Goal: Task Accomplishment & Management: Complete application form

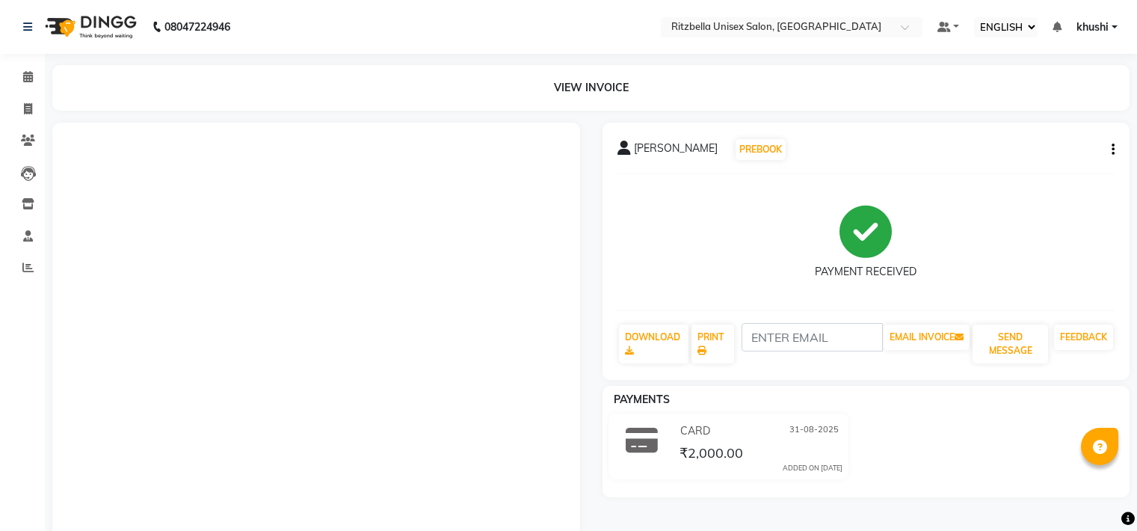
select select "ec"
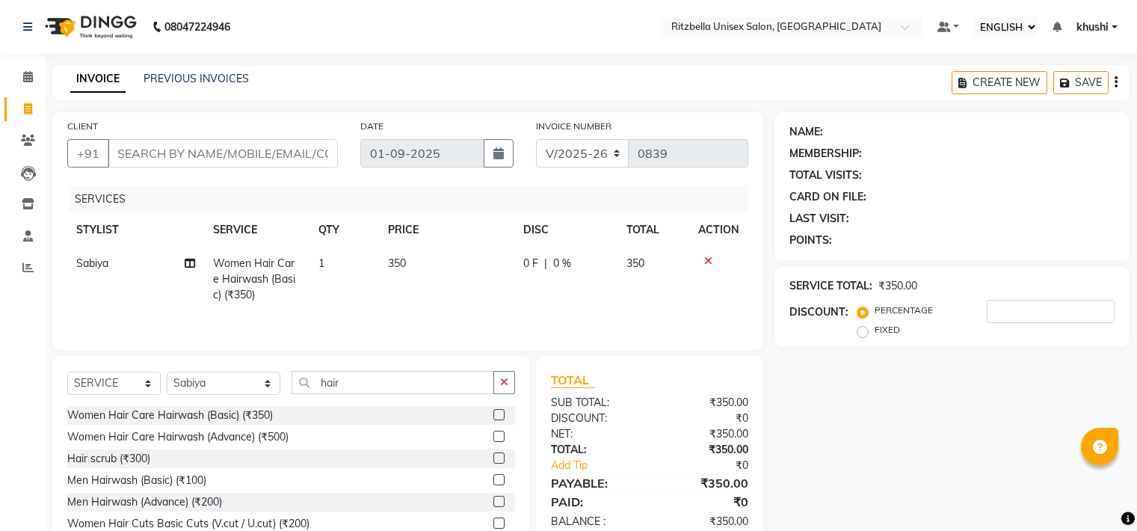
select select "ec"
select select "6870"
select select "service"
select select "53541"
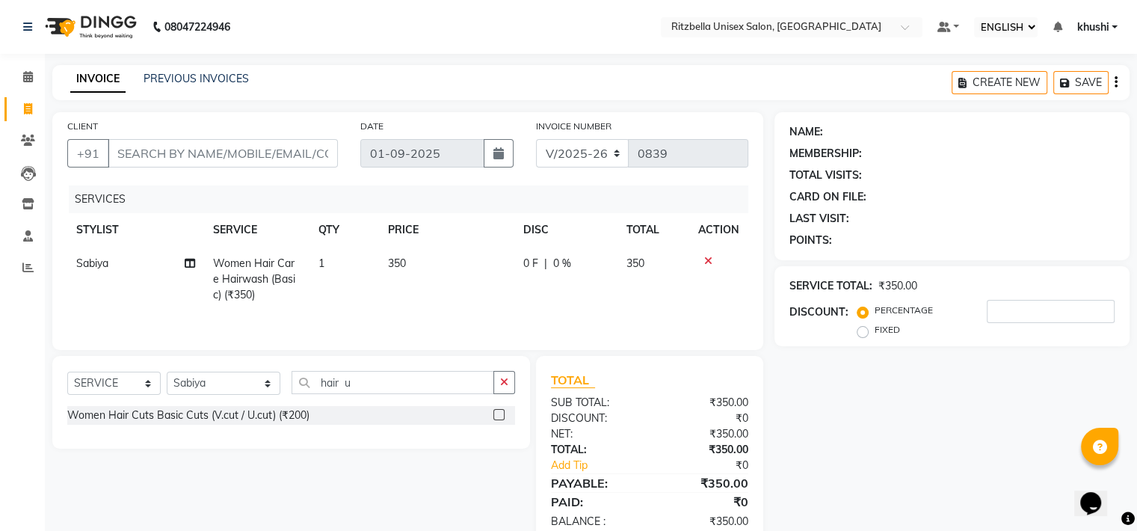
type input "hair"
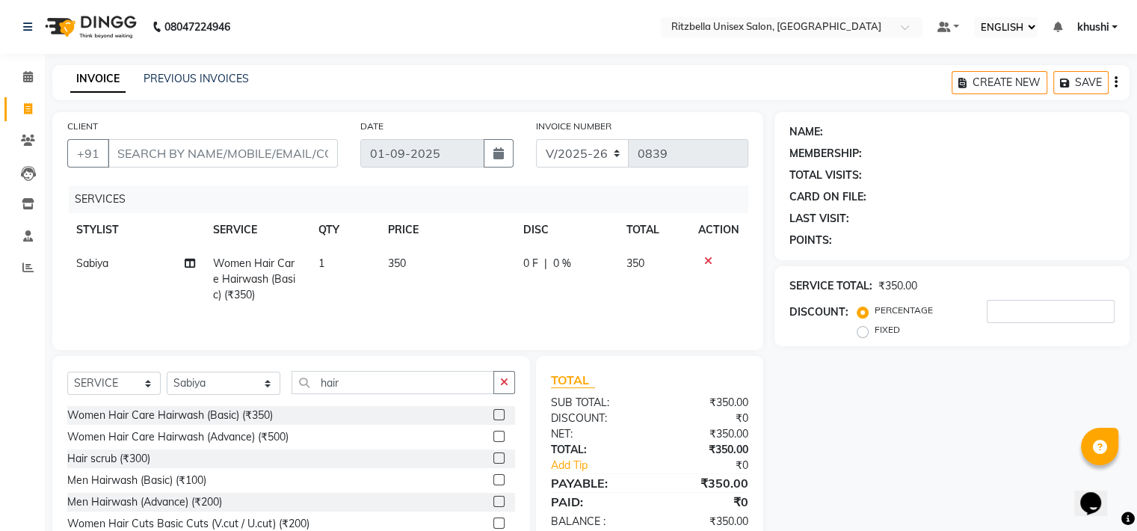
click at [332, 373] on input "hair" at bounding box center [393, 382] width 203 height 23
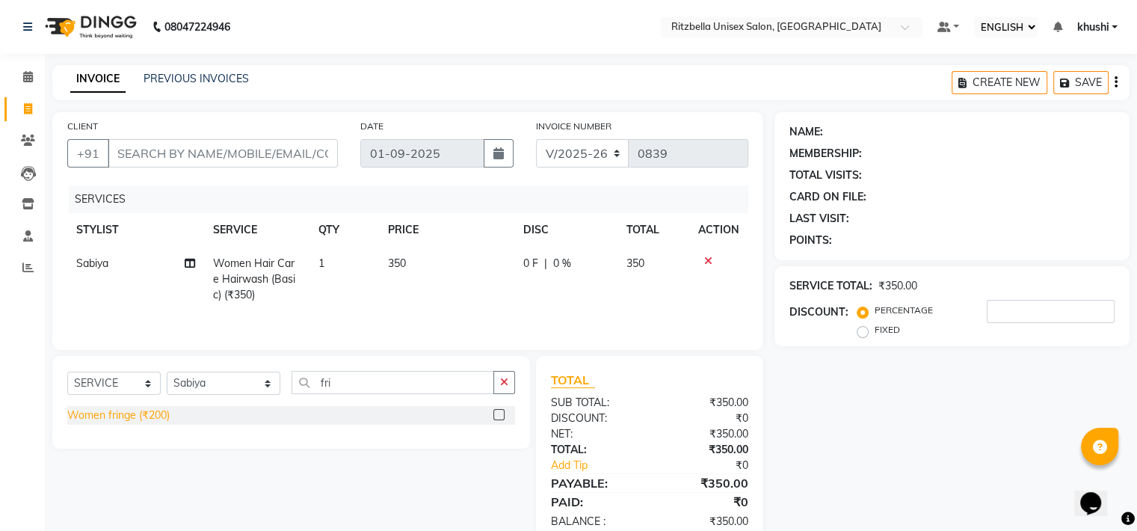
type input "fri"
click at [138, 421] on div "Women fringe (₹200)" at bounding box center [118, 415] width 102 height 16
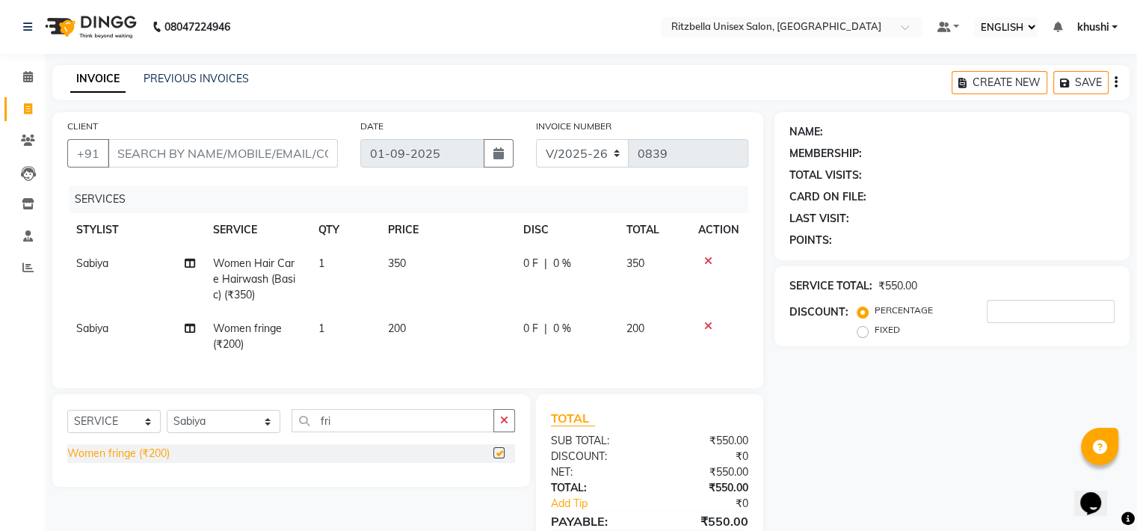
checkbox input "false"
click at [335, 428] on input "fri" at bounding box center [393, 420] width 203 height 23
type input "\"
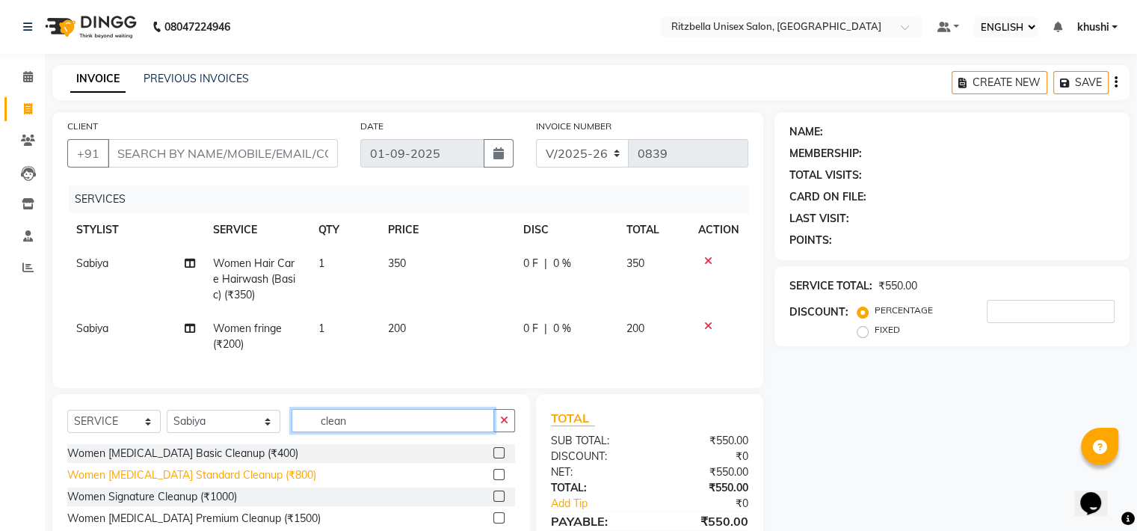
type input "clean"
click at [178, 483] on div "Women [MEDICAL_DATA] Standard Cleanup (₹800)" at bounding box center [191, 475] width 249 height 16
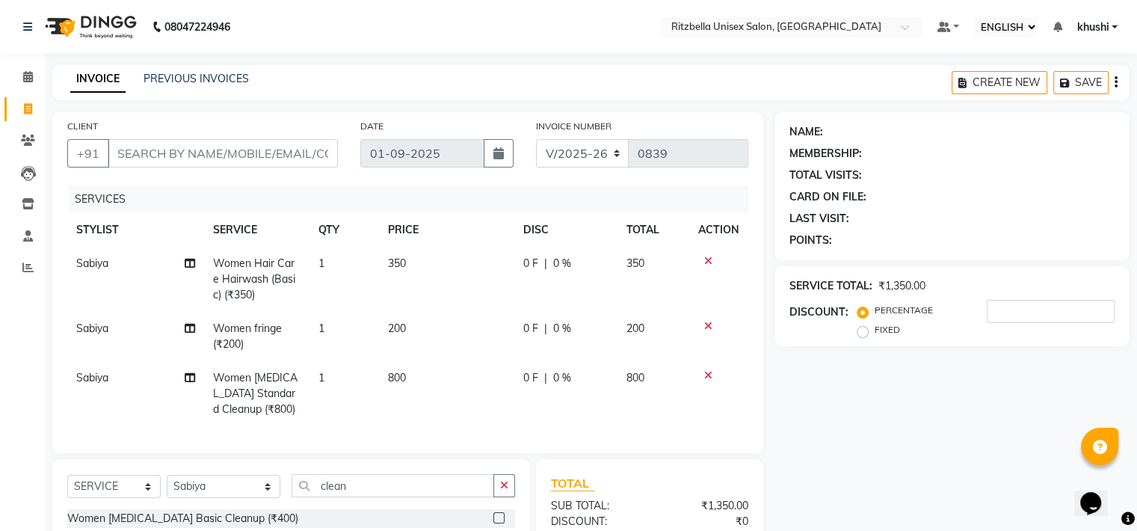
checkbox input "false"
click at [286, 159] on input "CLIENT" at bounding box center [223, 153] width 230 height 28
type input "s"
type input "0"
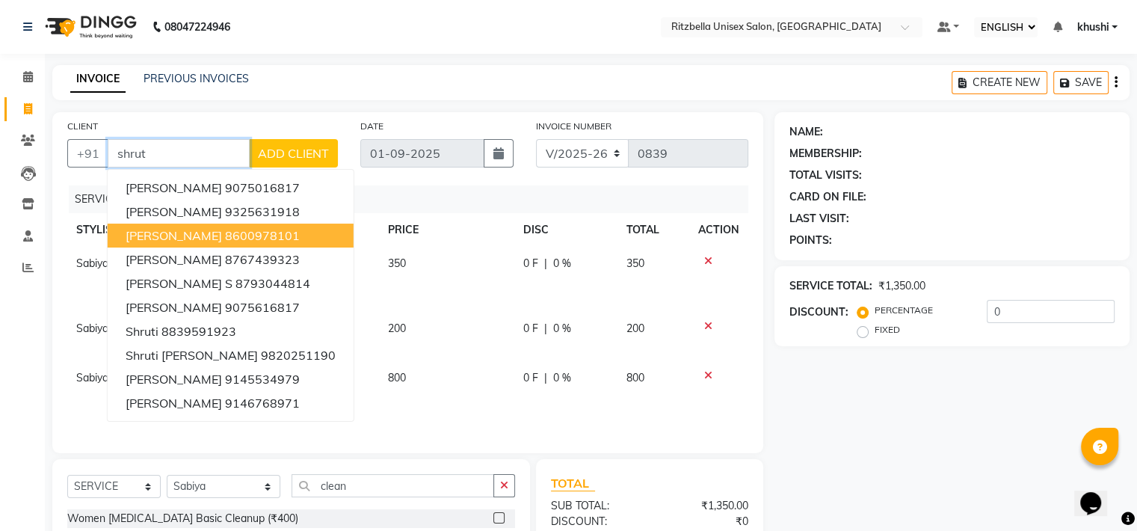
click at [271, 229] on ngb-highlight "8600978101" at bounding box center [262, 235] width 75 height 15
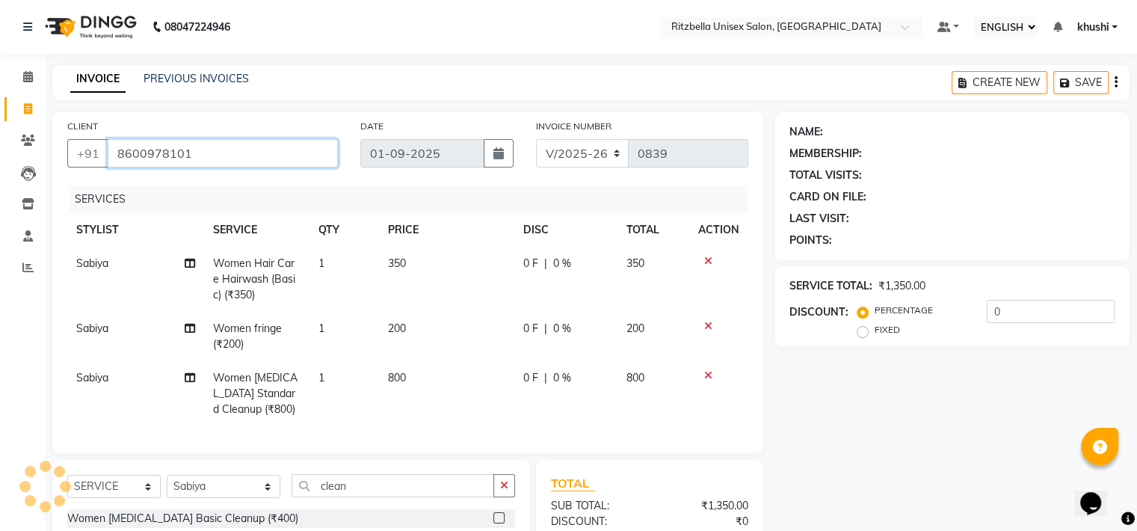
type input "8600978101"
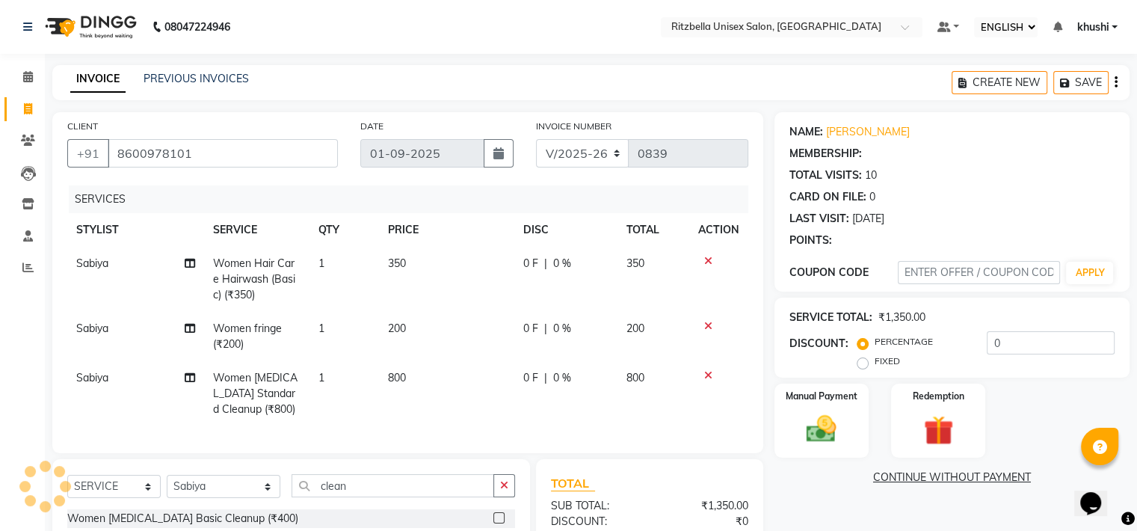
select select "1: Object"
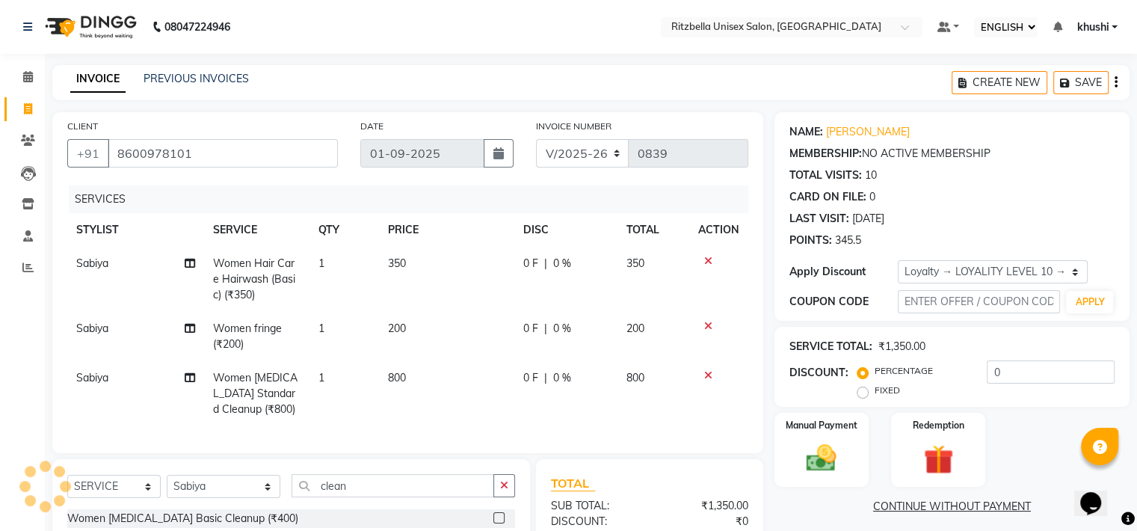
scroll to position [183, 0]
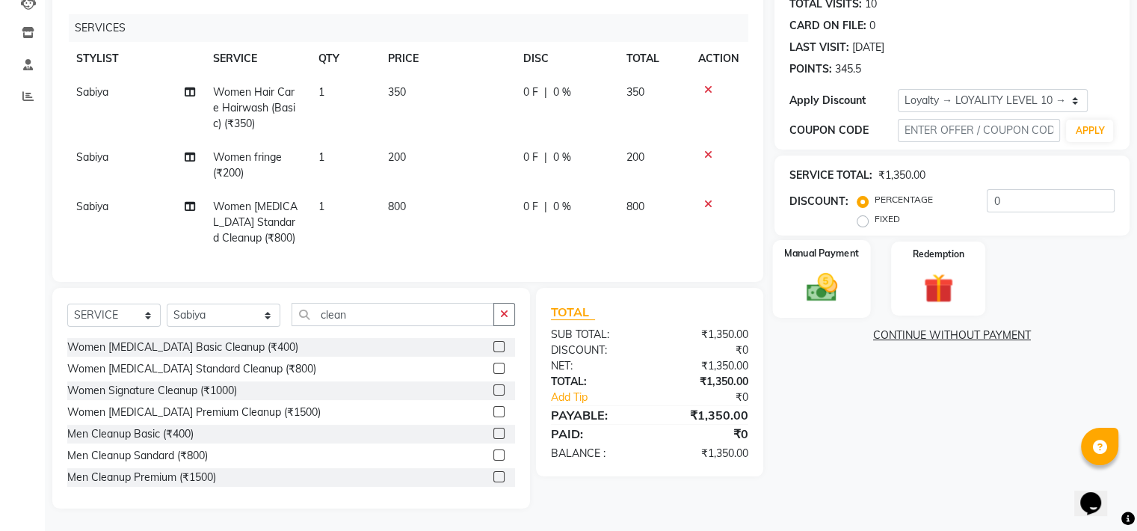
click at [827, 283] on img at bounding box center [821, 287] width 50 height 36
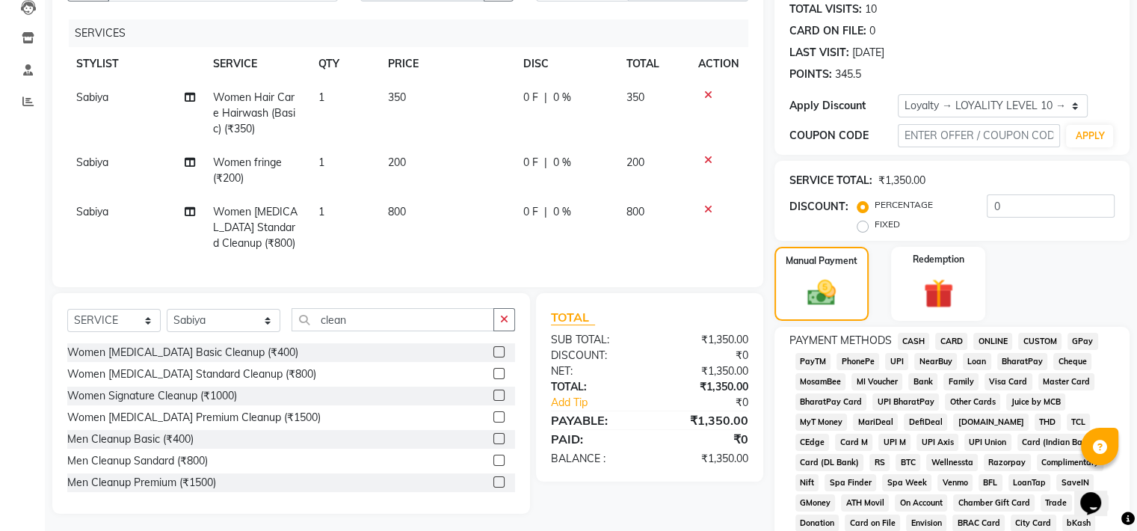
scroll to position [167, 0]
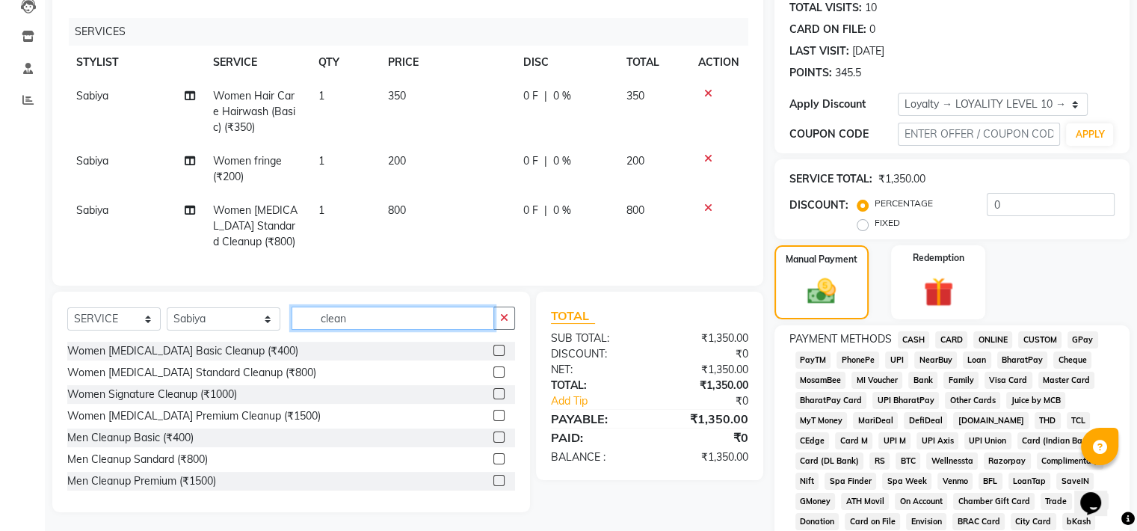
click at [373, 330] on input "clean" at bounding box center [393, 318] width 203 height 23
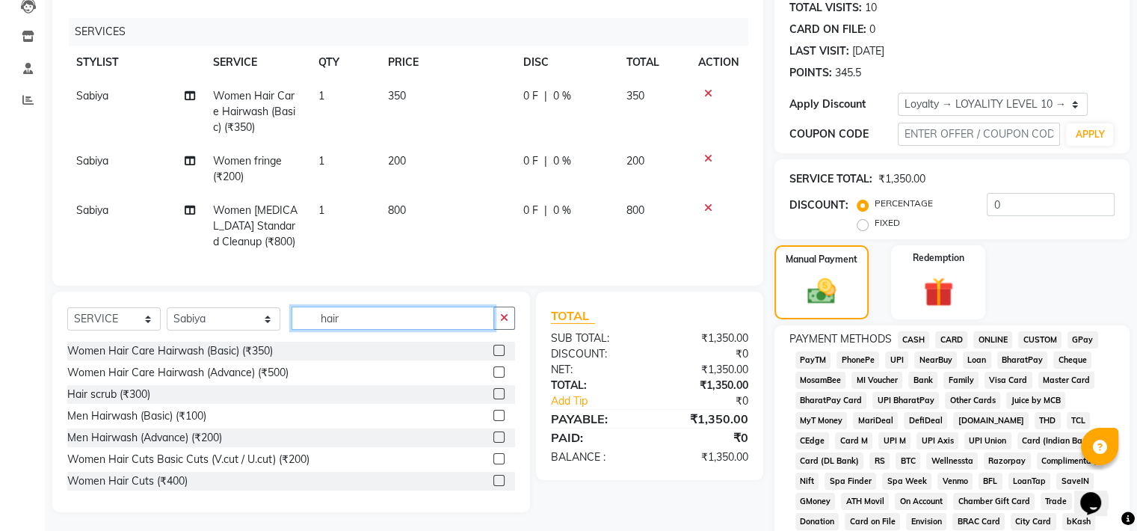
type input "hair"
click at [171, 461] on div "Women Hair Cuts Basic Cuts (V.cut / U.cut) (₹200)" at bounding box center [291, 459] width 448 height 19
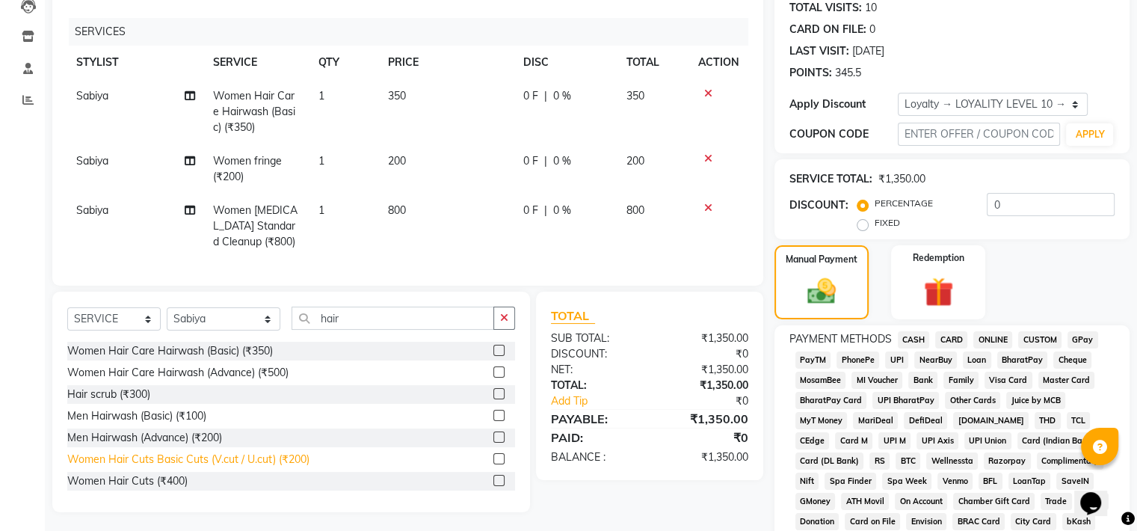
click at [173, 467] on div "Women Hair Cuts Basic Cuts (V.cut / U.cut) (₹200)" at bounding box center [188, 460] width 242 height 16
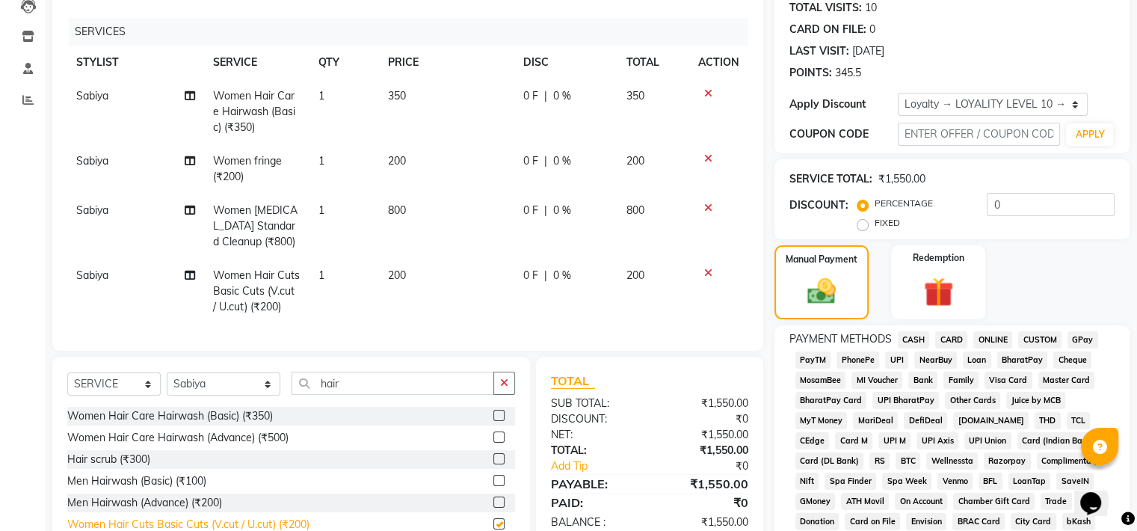
checkbox input "false"
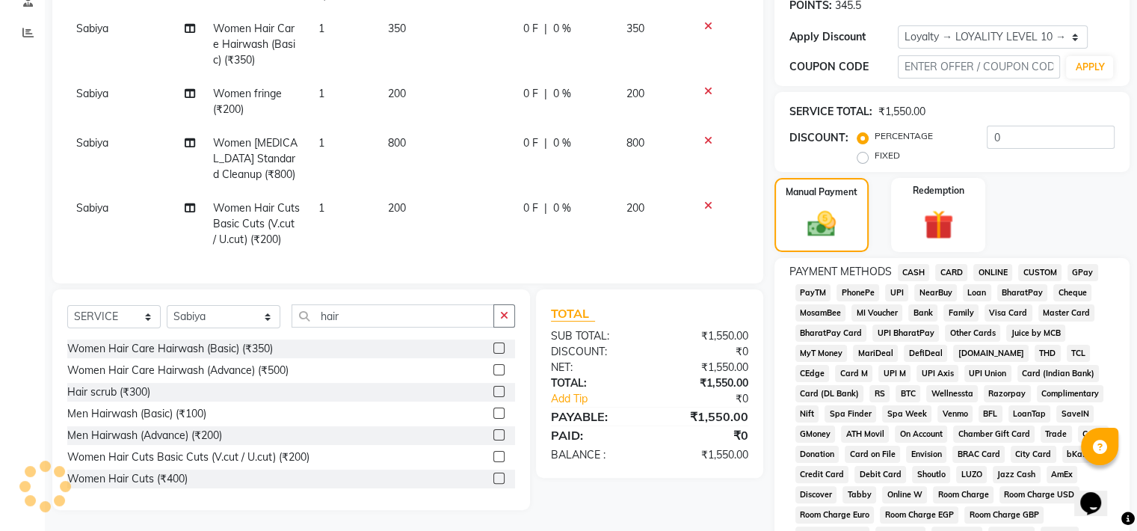
scroll to position [227, 0]
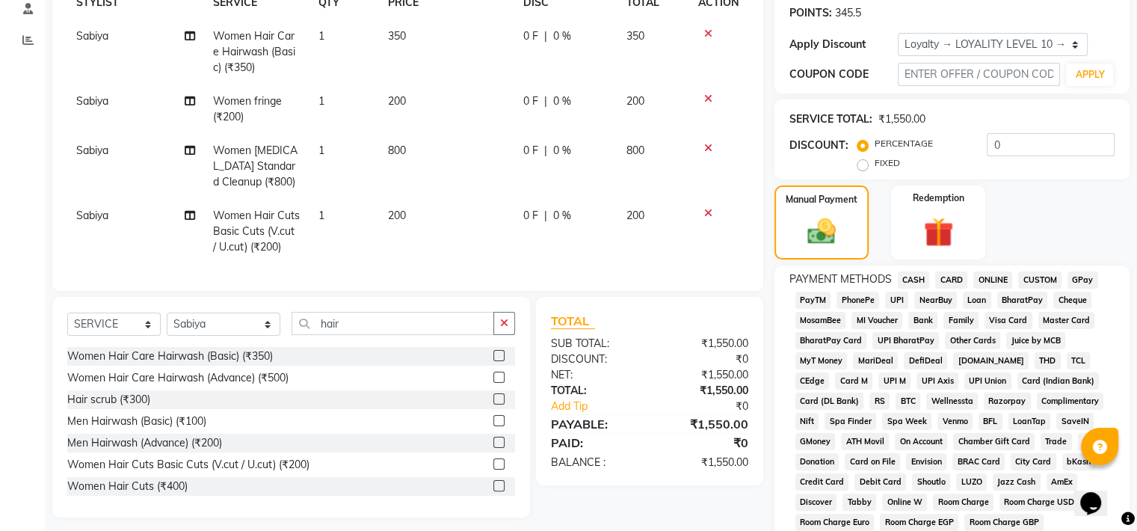
click at [911, 279] on span "CASH" at bounding box center [914, 279] width 32 height 17
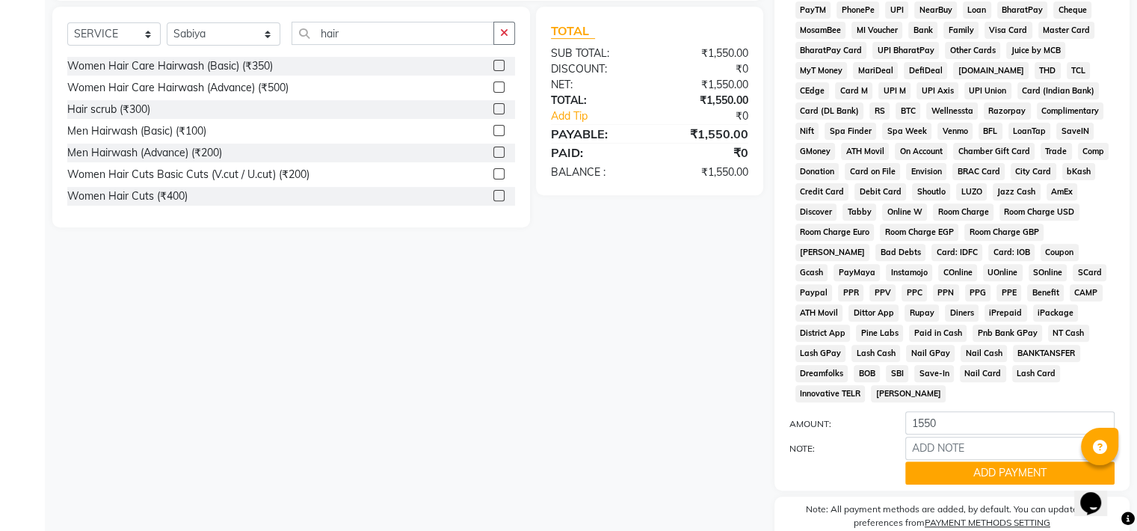
scroll to position [518, 0]
click at [1000, 464] on button "ADD PAYMENT" at bounding box center [1009, 472] width 209 height 23
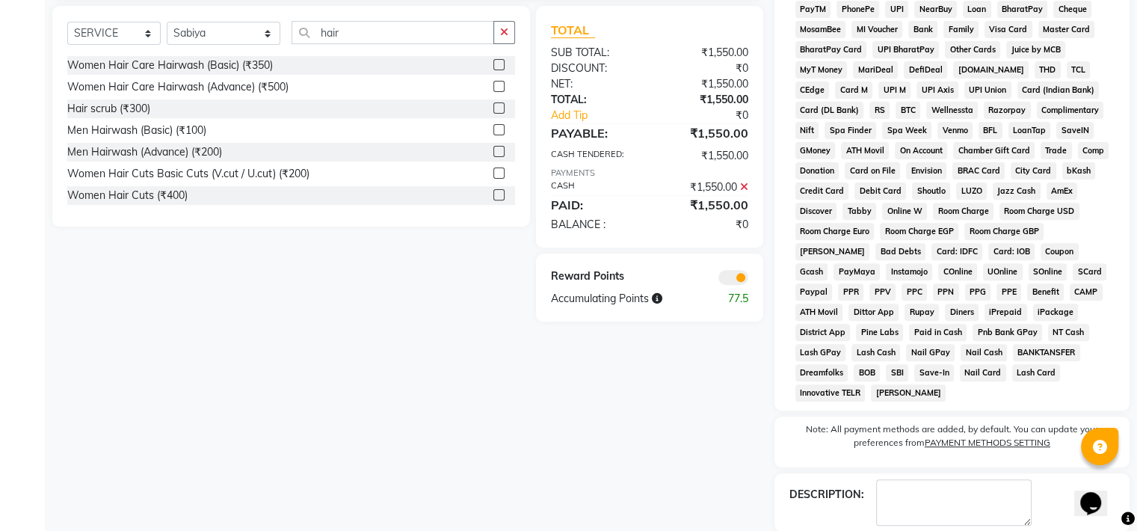
scroll to position [583, 0]
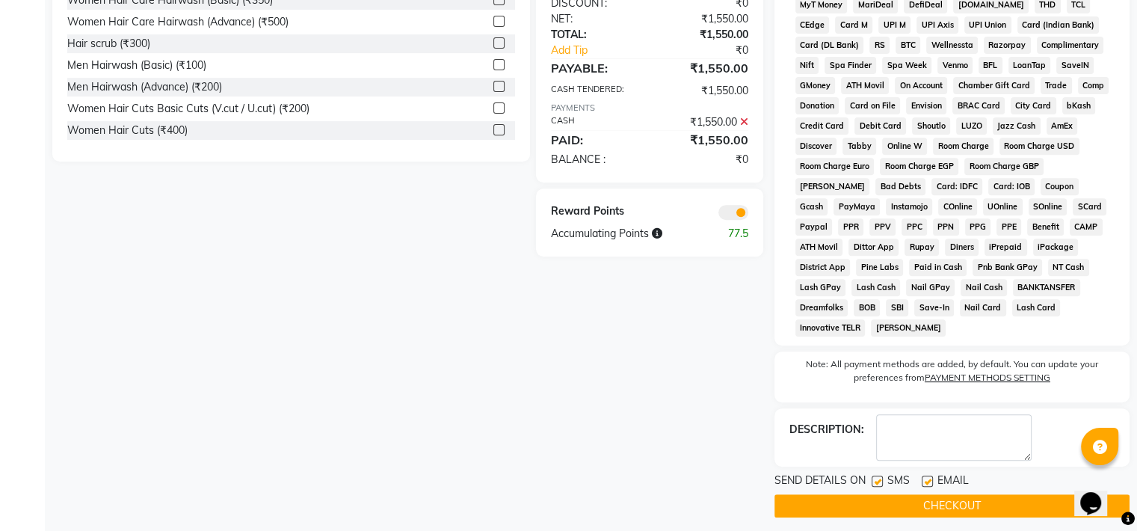
click at [927, 502] on button "CHECKOUT" at bounding box center [952, 505] width 355 height 23
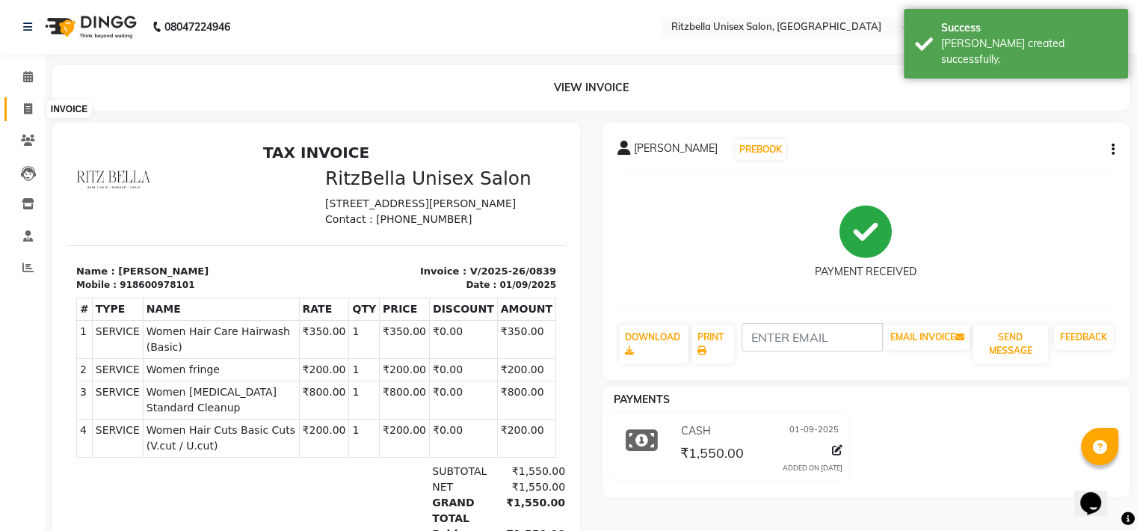
click at [21, 104] on span at bounding box center [28, 109] width 26 height 17
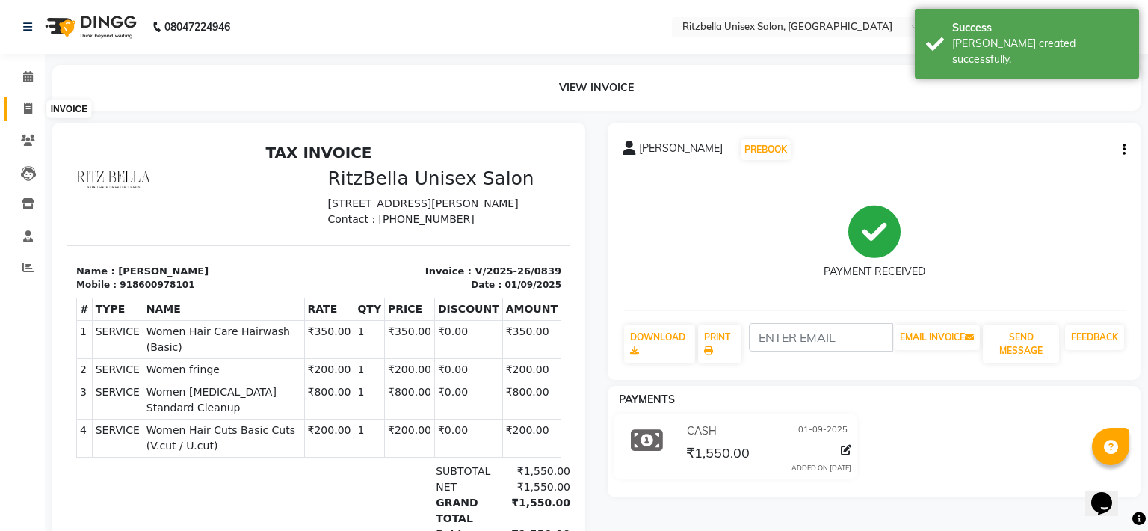
select select "6870"
select select "service"
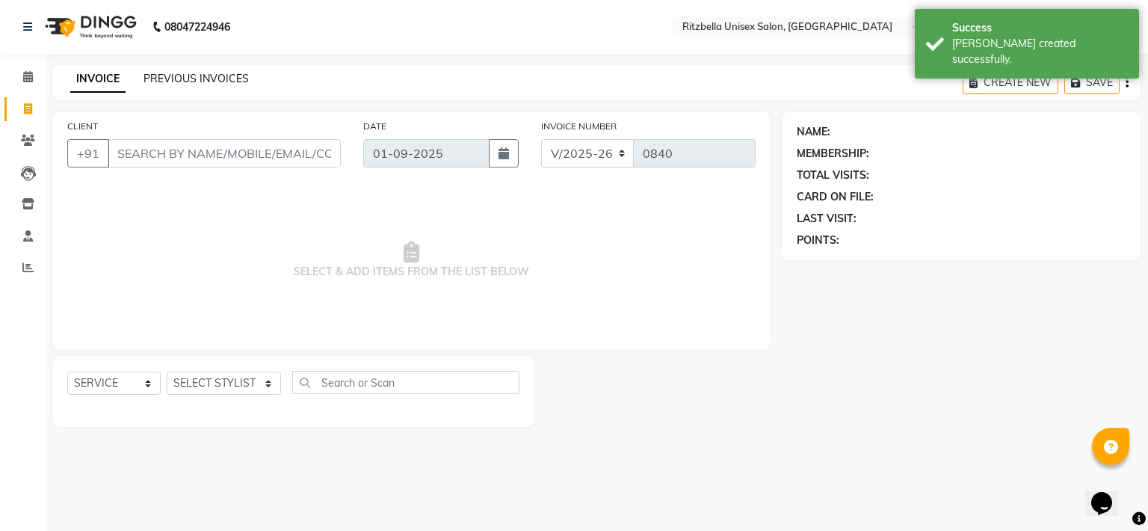
click at [193, 73] on link "PREVIOUS INVOICES" at bounding box center [196, 78] width 105 height 13
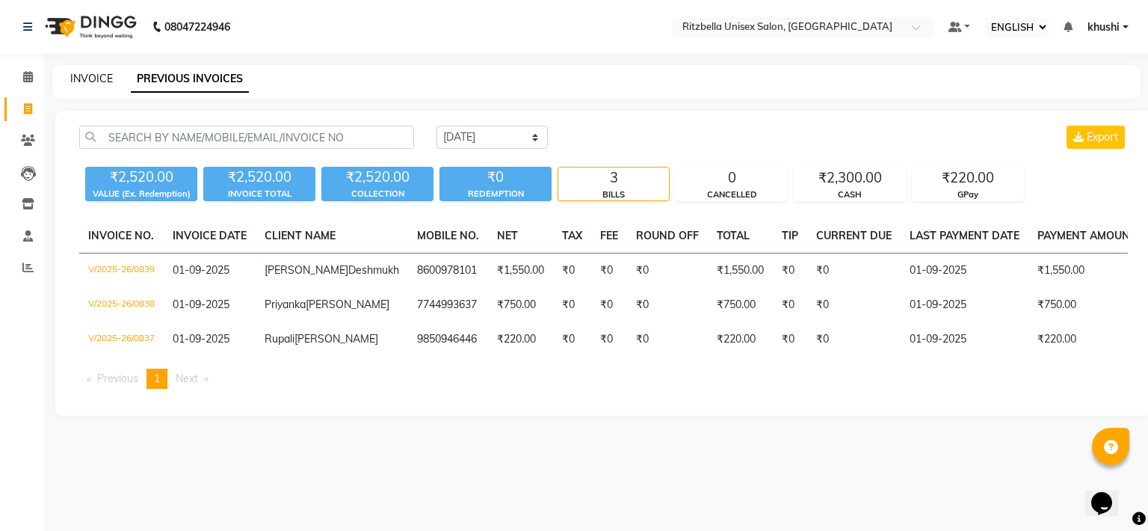
click at [102, 81] on link "INVOICE" at bounding box center [91, 78] width 43 height 13
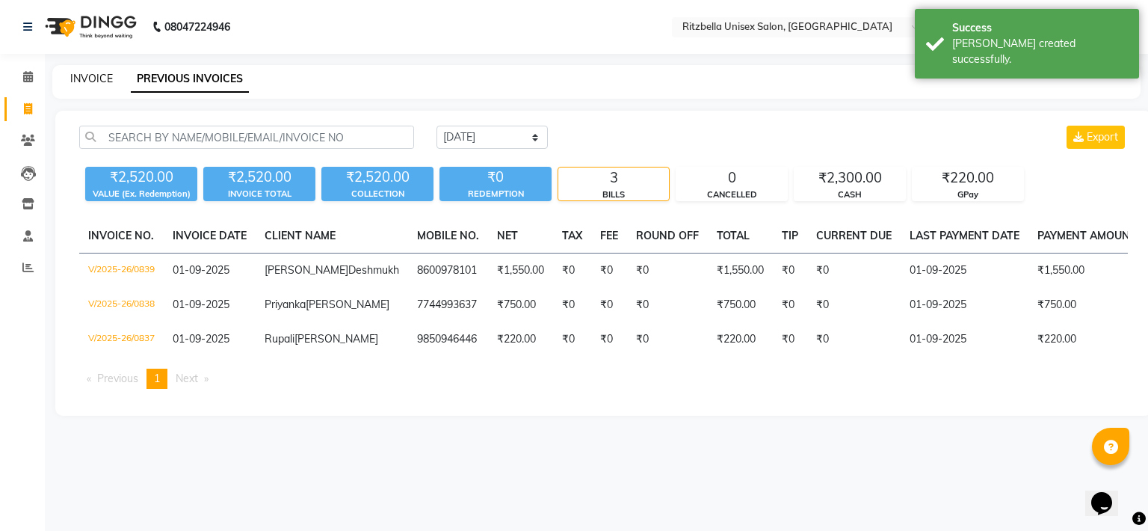
select select "6870"
select select "service"
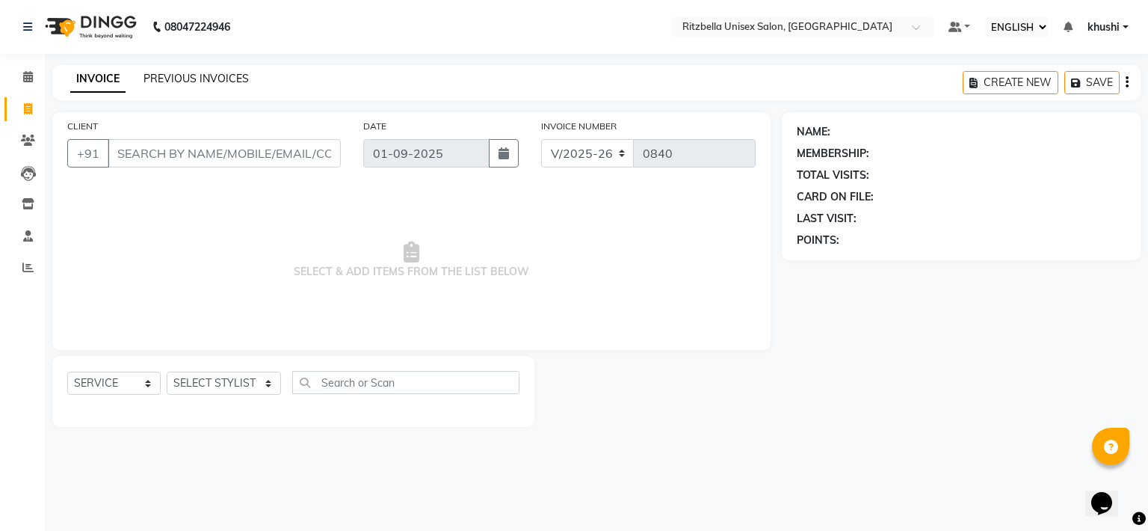
click at [211, 81] on link "PREVIOUS INVOICES" at bounding box center [196, 78] width 105 height 13
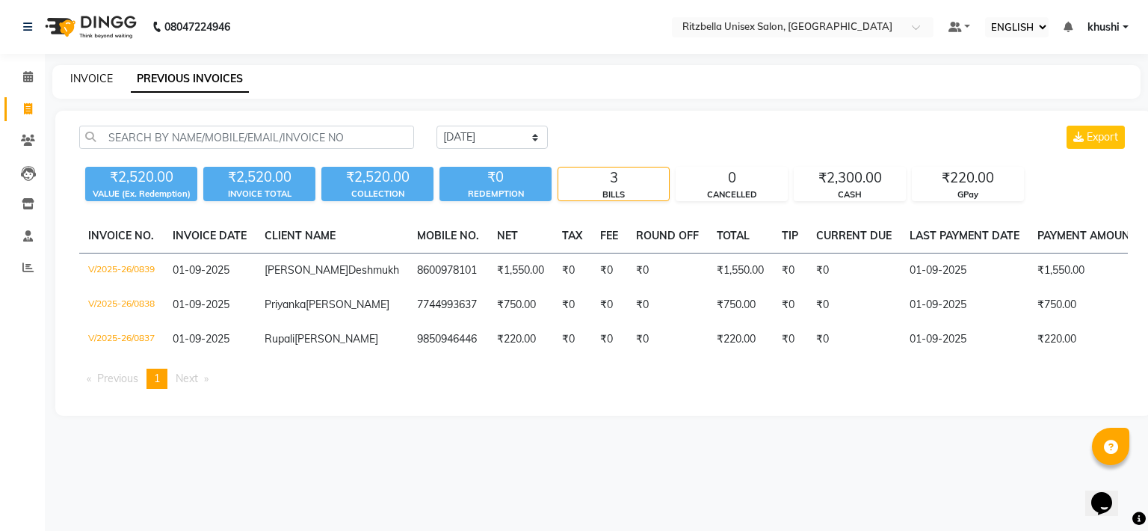
click at [95, 80] on link "INVOICE" at bounding box center [91, 78] width 43 height 13
select select "6870"
select select "service"
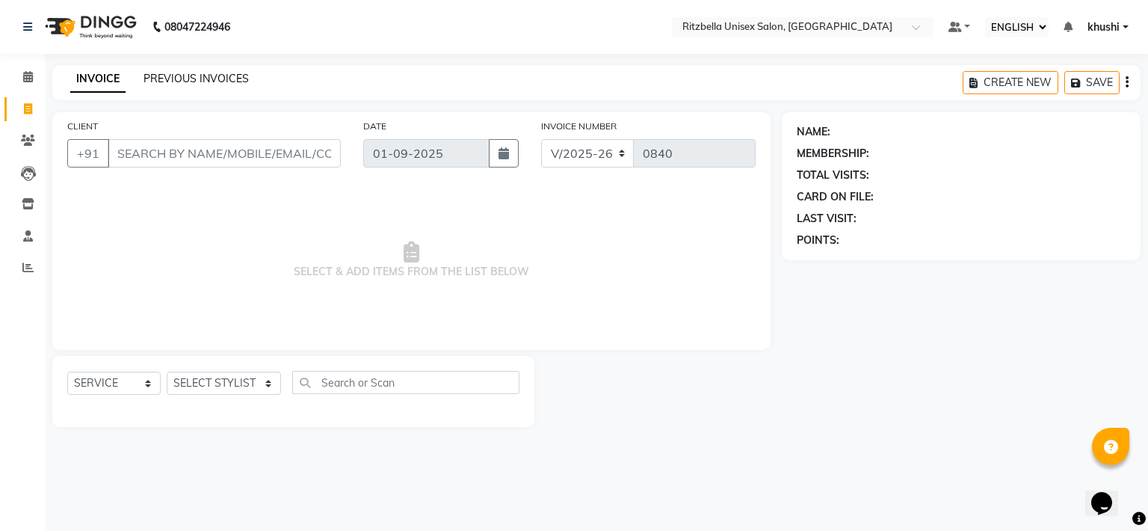
click at [200, 79] on link "PREVIOUS INVOICES" at bounding box center [196, 78] width 105 height 13
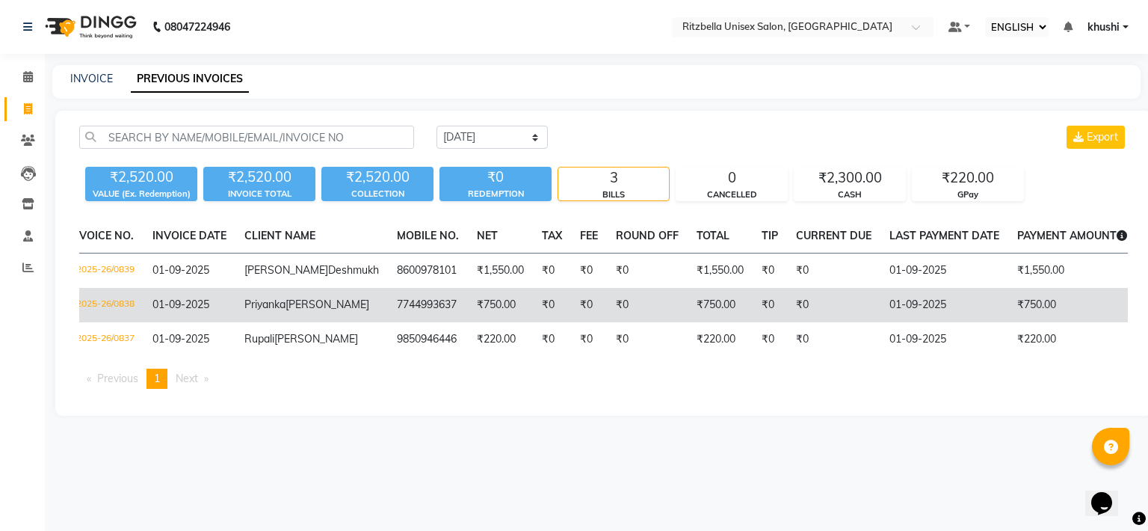
scroll to position [0, 21]
